Goal: Task Accomplishment & Management: Manage account settings

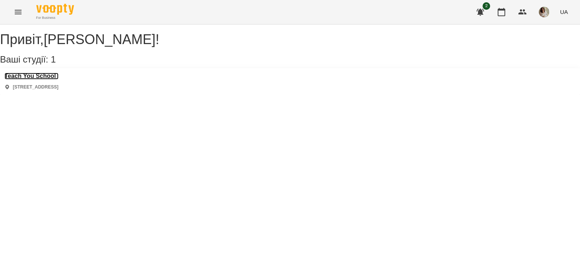
click at [57, 80] on h3 "Teach You School" at bounding box center [32, 76] width 54 height 7
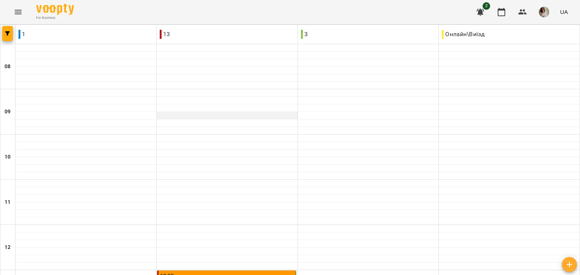
scroll to position [221, 0]
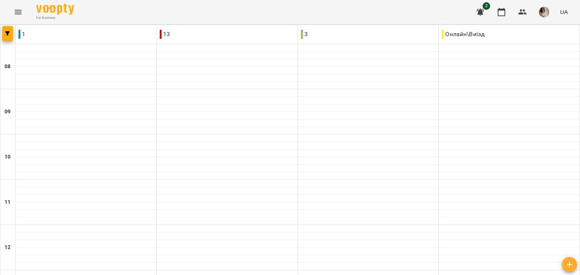
scroll to position [337, 0]
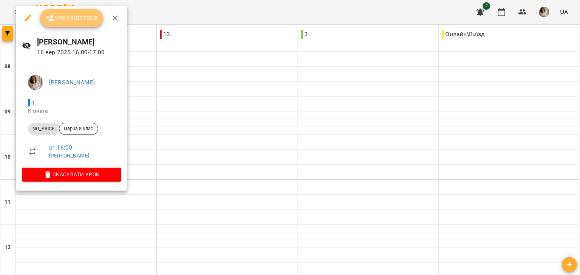
click at [79, 24] on button "Урок відбувся" at bounding box center [71, 18] width 63 height 18
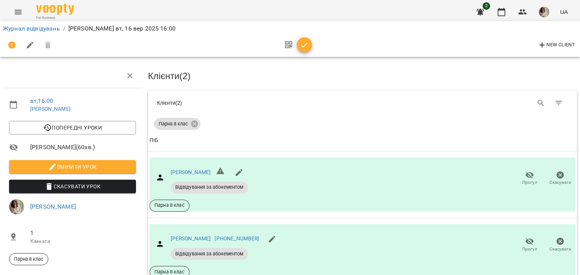
scroll to position [72, 0]
click at [307, 41] on icon "button" at bounding box center [304, 45] width 9 height 9
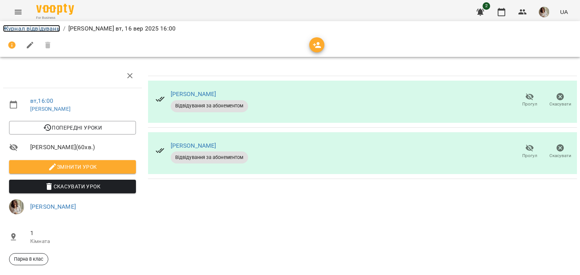
click at [38, 31] on link "Журнал відвідувань" at bounding box center [31, 28] width 57 height 7
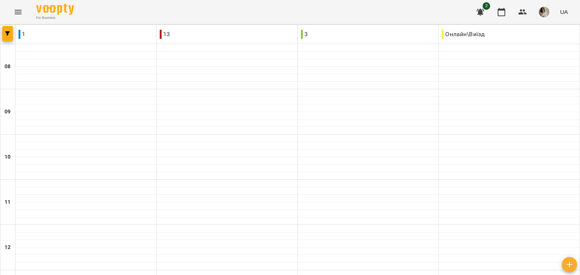
scroll to position [336, 0]
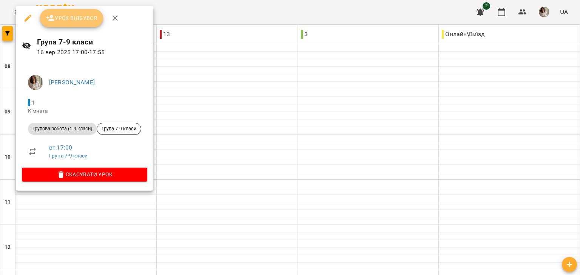
click at [88, 26] on button "Урок відбувся" at bounding box center [71, 18] width 63 height 18
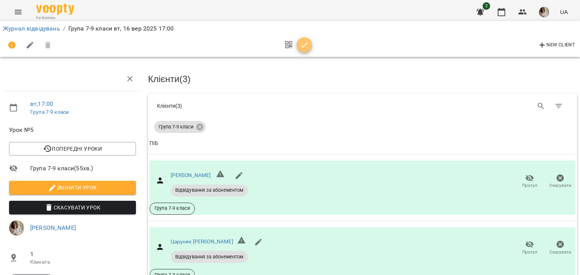
click at [306, 45] on icon "button" at bounding box center [304, 45] width 9 height 9
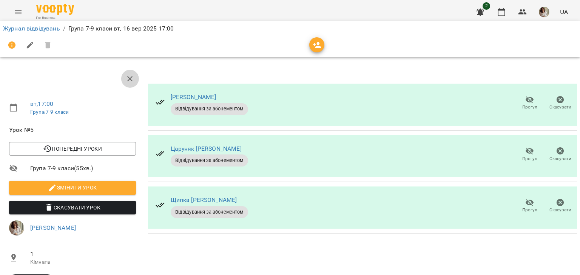
click at [125, 82] on icon "button" at bounding box center [129, 78] width 9 height 9
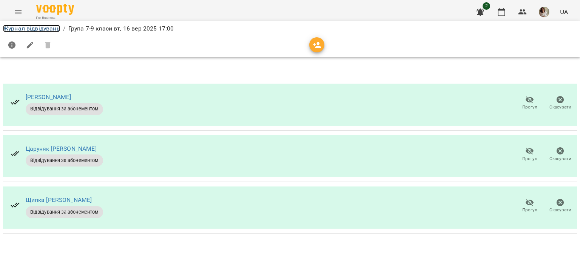
click at [45, 26] on link "Журнал відвідувань" at bounding box center [31, 28] width 57 height 7
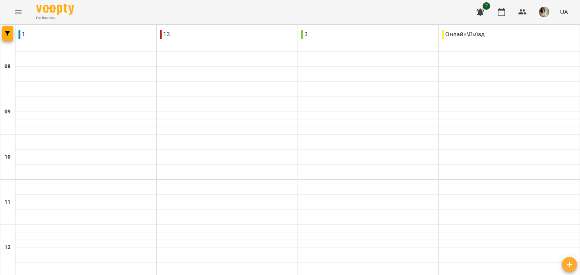
scroll to position [332, 0]
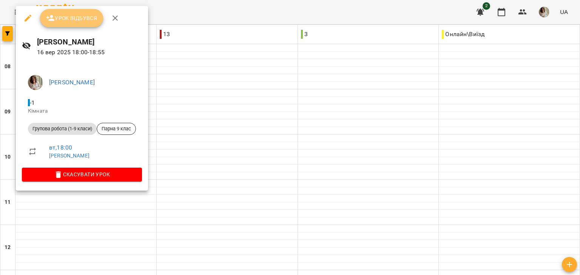
click at [87, 23] on button "Урок відбувся" at bounding box center [71, 18] width 63 height 18
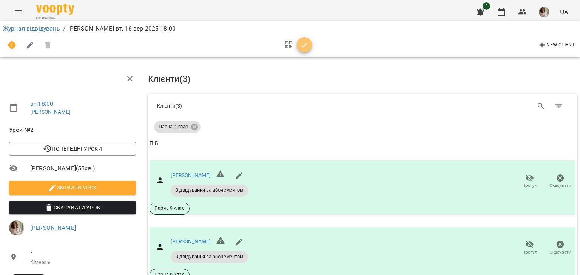
click at [299, 48] on span "button" at bounding box center [304, 45] width 15 height 9
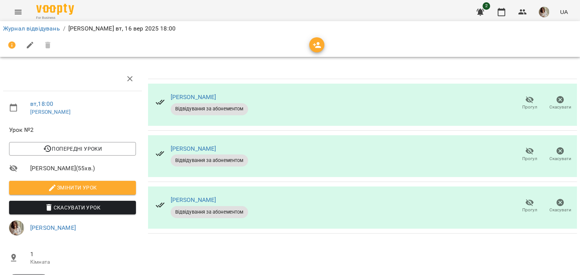
click at [126, 79] on icon "button" at bounding box center [129, 78] width 9 height 9
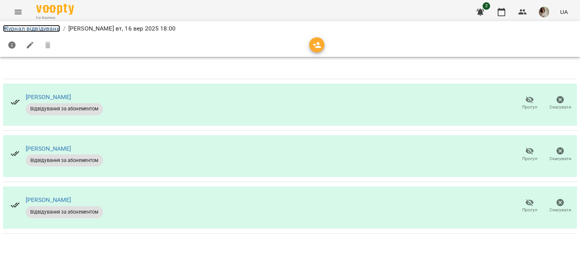
click at [49, 28] on link "Журнал відвідувань" at bounding box center [31, 28] width 57 height 7
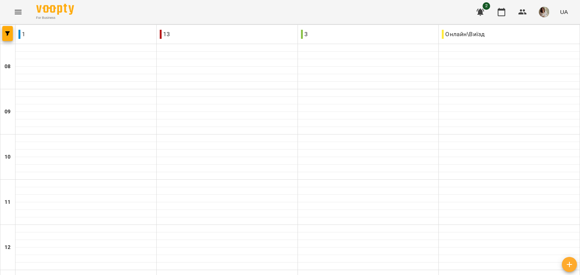
scroll to position [408, 0]
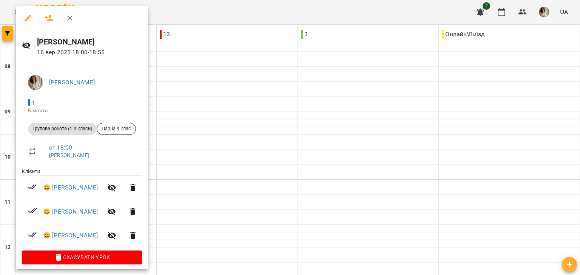
click at [223, 166] on div at bounding box center [290, 137] width 580 height 275
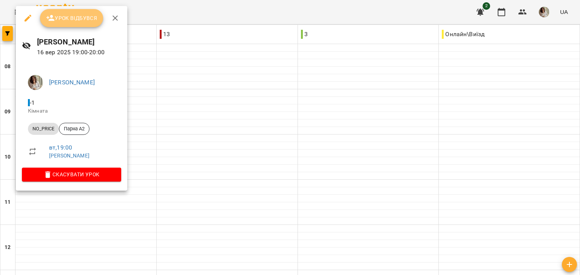
click at [85, 23] on button "Урок відбувся" at bounding box center [71, 18] width 63 height 18
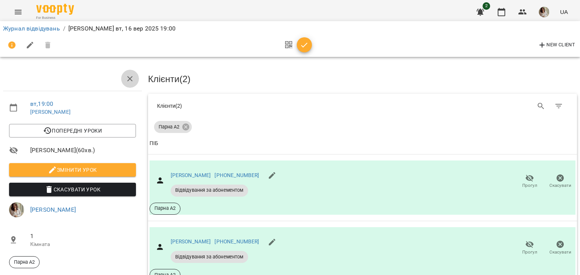
click at [133, 75] on button "button" at bounding box center [130, 79] width 18 height 18
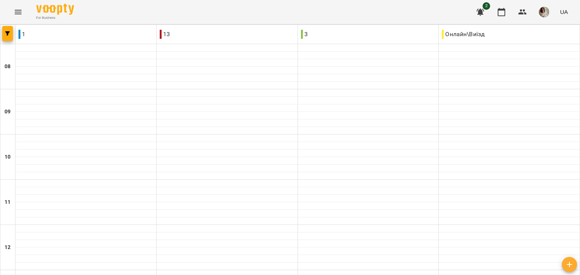
scroll to position [408, 0]
